Goal: Entertainment & Leisure: Consume media (video, audio)

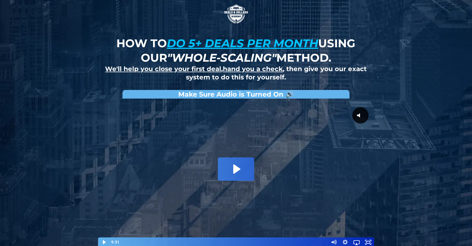
click at [230, 15] on img at bounding box center [236, 14] width 28 height 28
click at [247, 182] on div at bounding box center [236, 174] width 277 height 146
click at [104, 240] on icon "Pause" at bounding box center [104, 242] width 12 height 10
click at [104, 240] on icon "Play Video" at bounding box center [105, 241] width 4 height 5
click at [105, 241] on icon "Pause" at bounding box center [104, 242] width 4 height 4
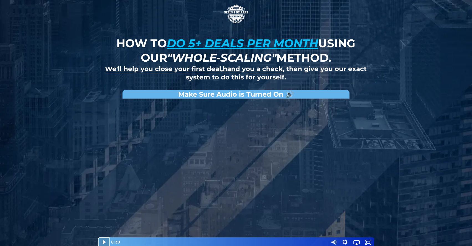
click at [102, 239] on icon "Play Video" at bounding box center [104, 242] width 12 height 10
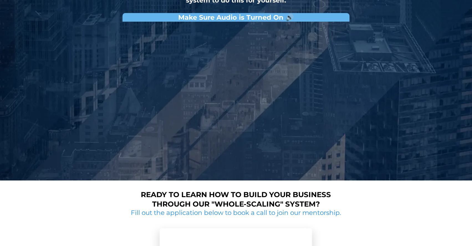
scroll to position [77, 0]
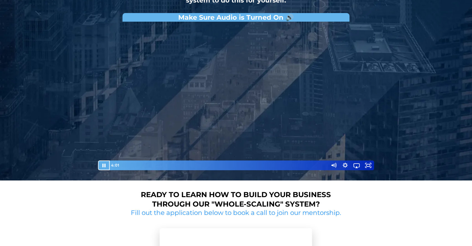
click at [344, 57] on div at bounding box center [236, 97] width 277 height 146
click at [221, 123] on div at bounding box center [236, 97] width 277 height 146
click at [236, 163] on div "5:20" at bounding box center [224, 165] width 202 height 10
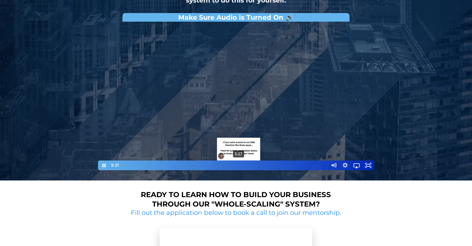
click at [239, 164] on div "5:27" at bounding box center [224, 165] width 202 height 10
click at [245, 164] on div "5:44" at bounding box center [224, 165] width 202 height 10
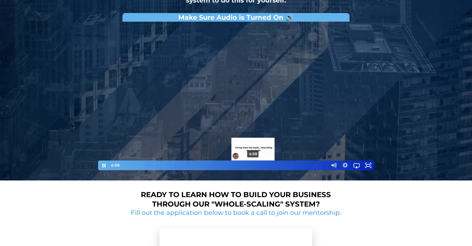
click at [253, 164] on div "6:08" at bounding box center [224, 165] width 202 height 10
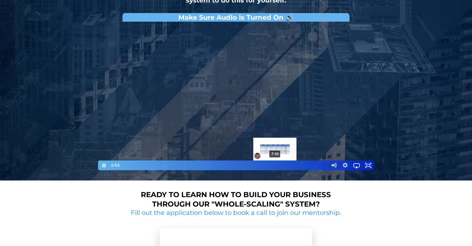
click at [275, 164] on div "7:10" at bounding box center [224, 165] width 202 height 10
click at [280, 164] on div "7:12" at bounding box center [224, 165] width 202 height 10
click at [275, 125] on div at bounding box center [236, 97] width 277 height 146
click at [272, 90] on div at bounding box center [236, 97] width 277 height 146
click at [288, 163] on div "7:47" at bounding box center [224, 165] width 202 height 10
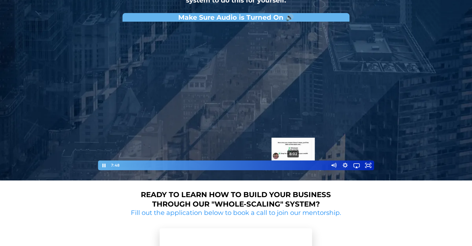
click at [295, 163] on div "8:02" at bounding box center [224, 165] width 202 height 10
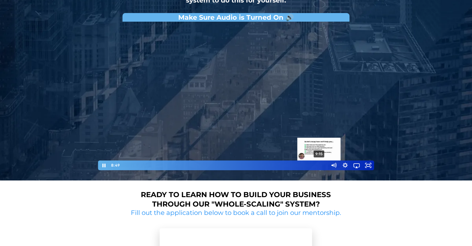
click at [319, 165] on div "9:15" at bounding box center [224, 165] width 202 height 10
click at [324, 164] on div "9:28" at bounding box center [224, 165] width 202 height 10
click at [321, 164] on div "9:21" at bounding box center [224, 165] width 202 height 10
click at [236, 89] on div at bounding box center [236, 97] width 277 height 146
click at [287, 93] on div at bounding box center [236, 97] width 277 height 146
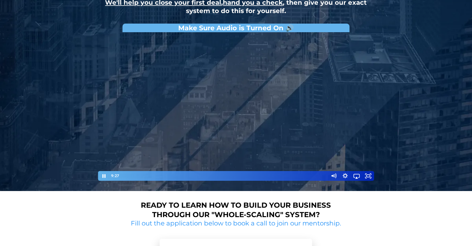
scroll to position [66, 0]
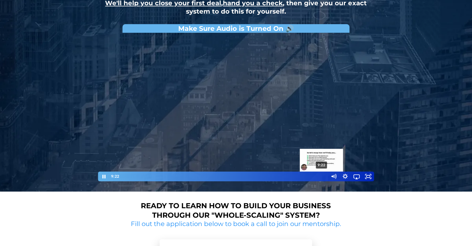
click at [322, 175] on div "Playbar" at bounding box center [321, 175] width 3 height 3
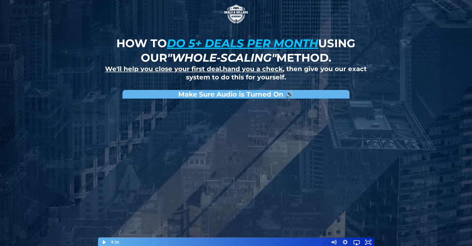
scroll to position [0, 0]
click at [249, 174] on div at bounding box center [236, 174] width 277 height 146
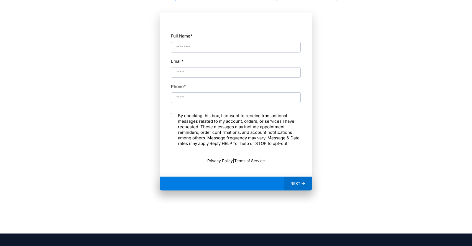
scroll to position [293, 0]
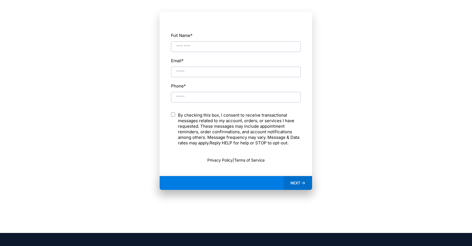
click at [305, 183] on icon at bounding box center [303, 182] width 5 height 5
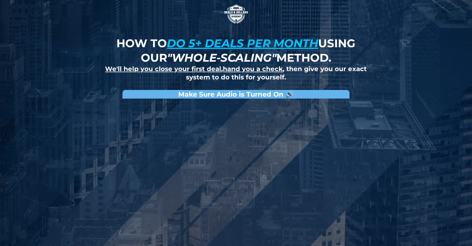
scroll to position [0, 0]
click at [235, 9] on img at bounding box center [236, 14] width 28 height 28
